Goal: Transaction & Acquisition: Purchase product/service

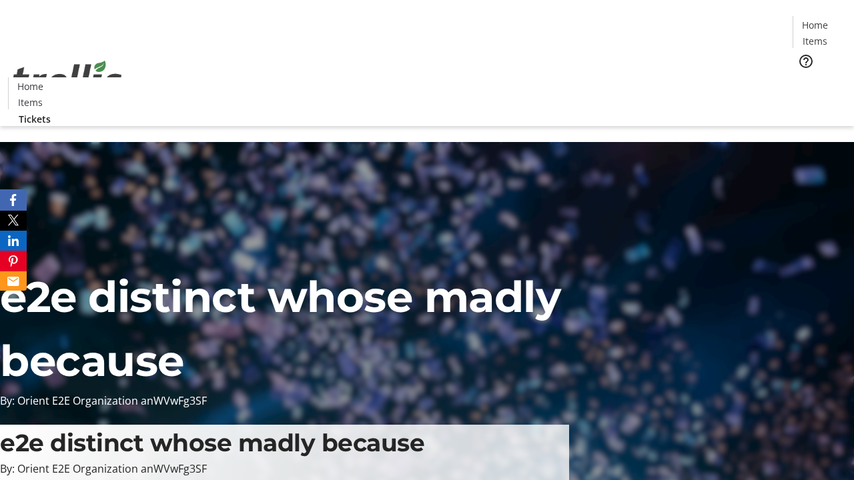
click at [803, 77] on span "Tickets" at bounding box center [819, 84] width 32 height 14
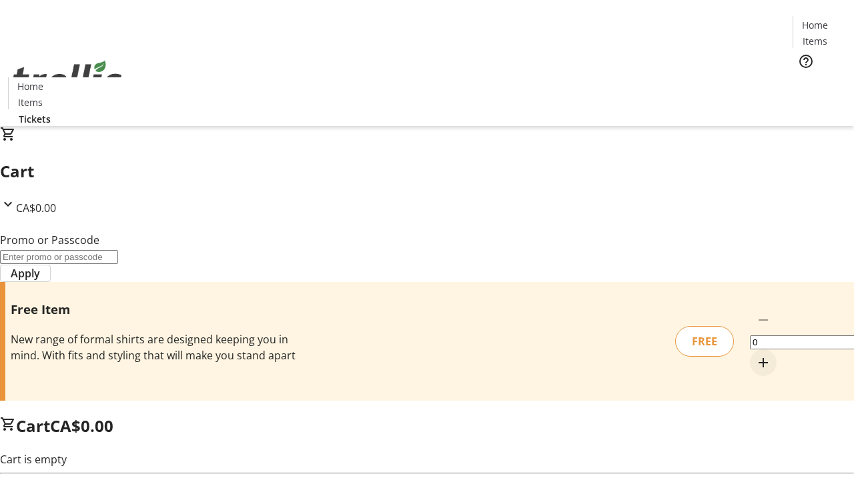
click at [755, 355] on mat-icon "Increment by one" at bounding box center [763, 363] width 16 height 16
type input "1"
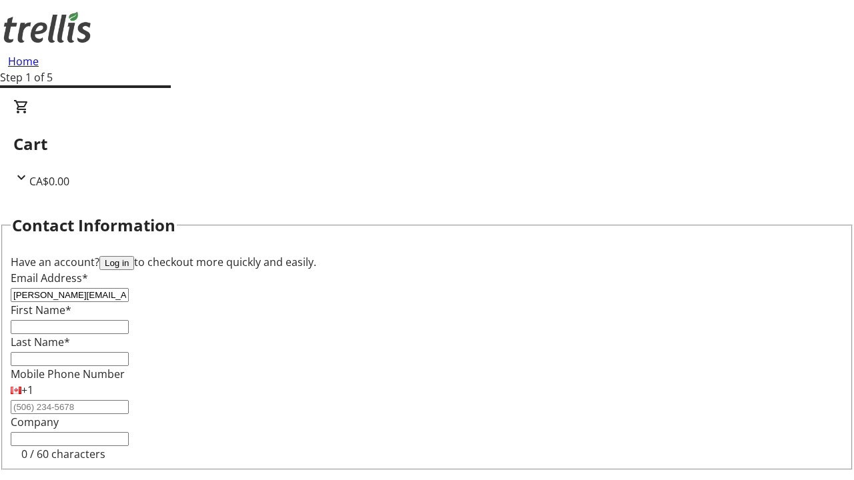
type input "[PERSON_NAME][EMAIL_ADDRESS][DOMAIN_NAME]"
type input "[PERSON_NAME]"
